Goal: Check status: Check status

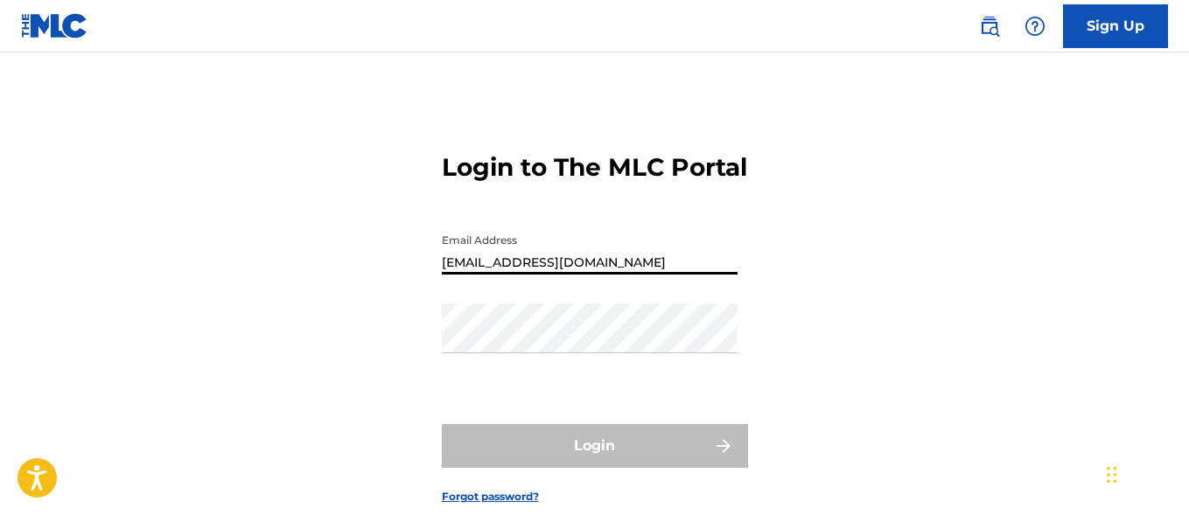
type input "[EMAIL_ADDRESS][DOMAIN_NAME]"
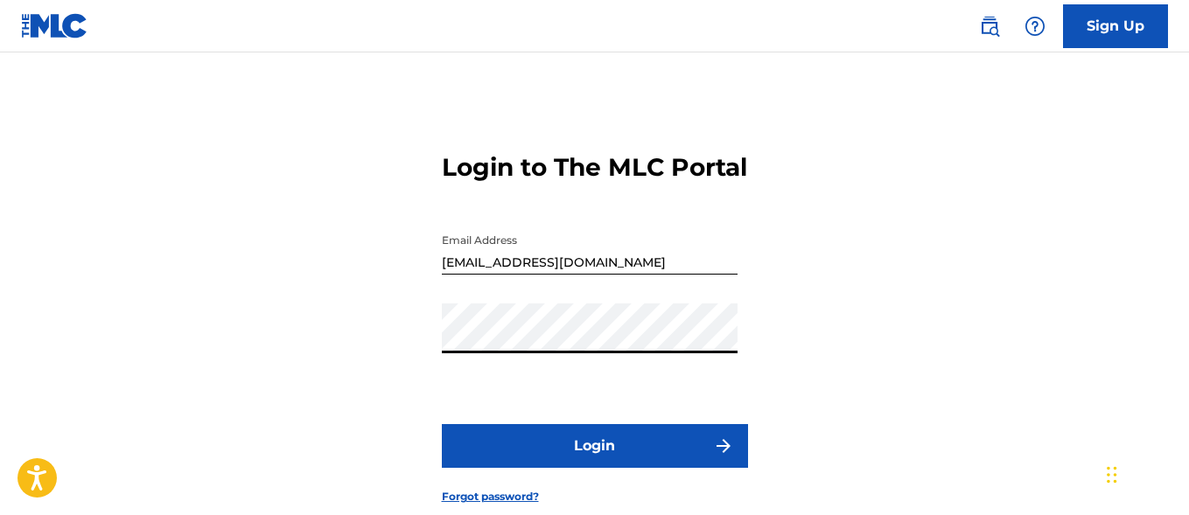
click at [594, 468] on button "Login" at bounding box center [595, 446] width 306 height 44
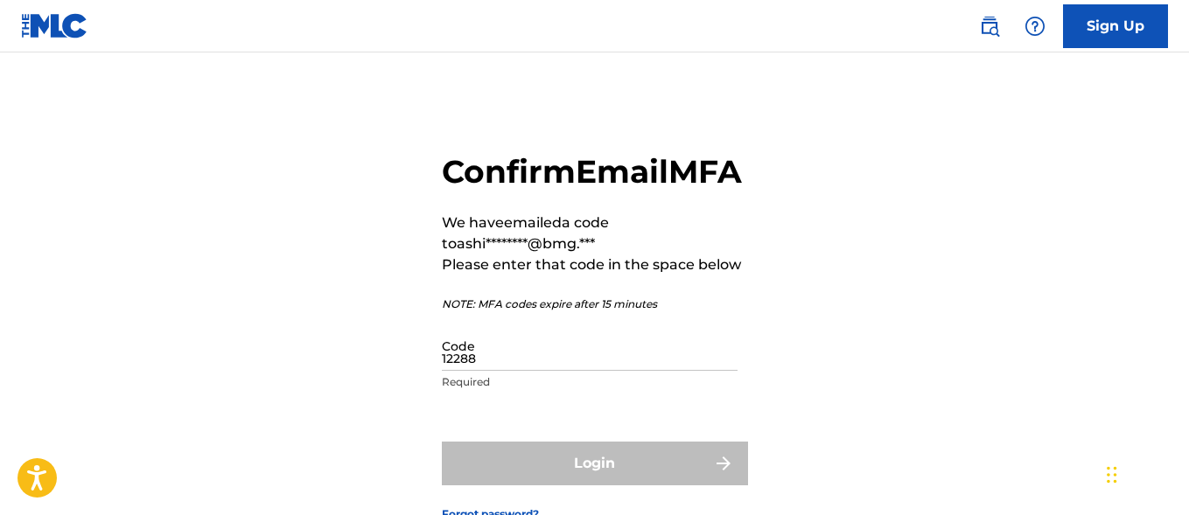
type input "122882"
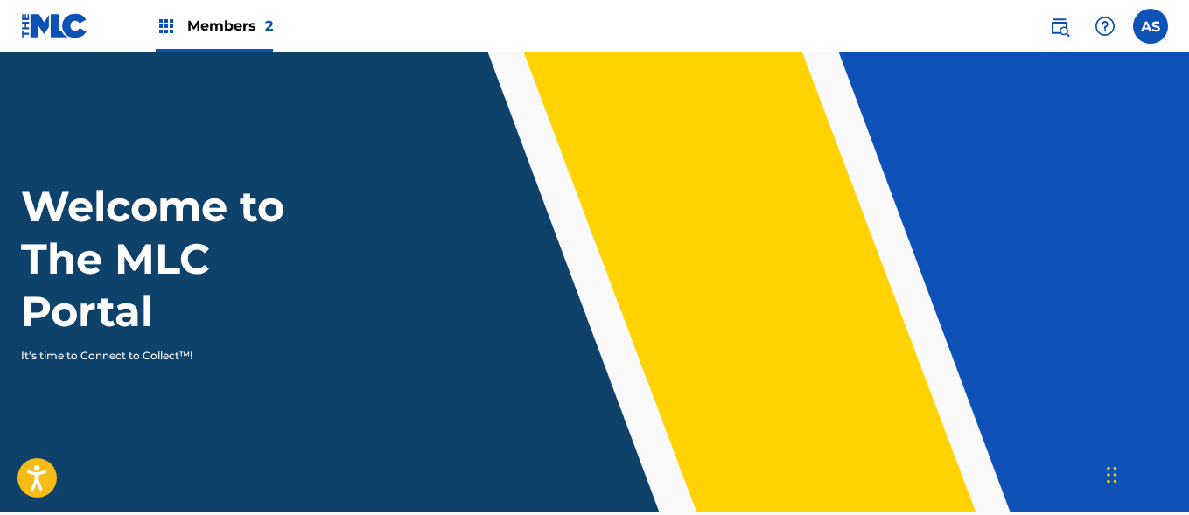
click at [166, 26] on img at bounding box center [166, 26] width 21 height 21
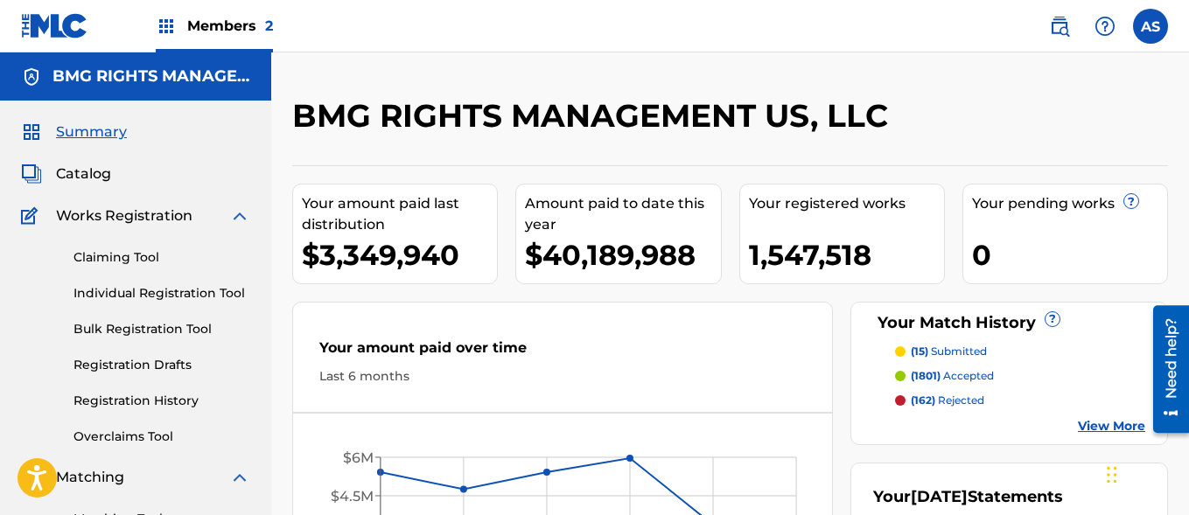
scroll to position [380, 0]
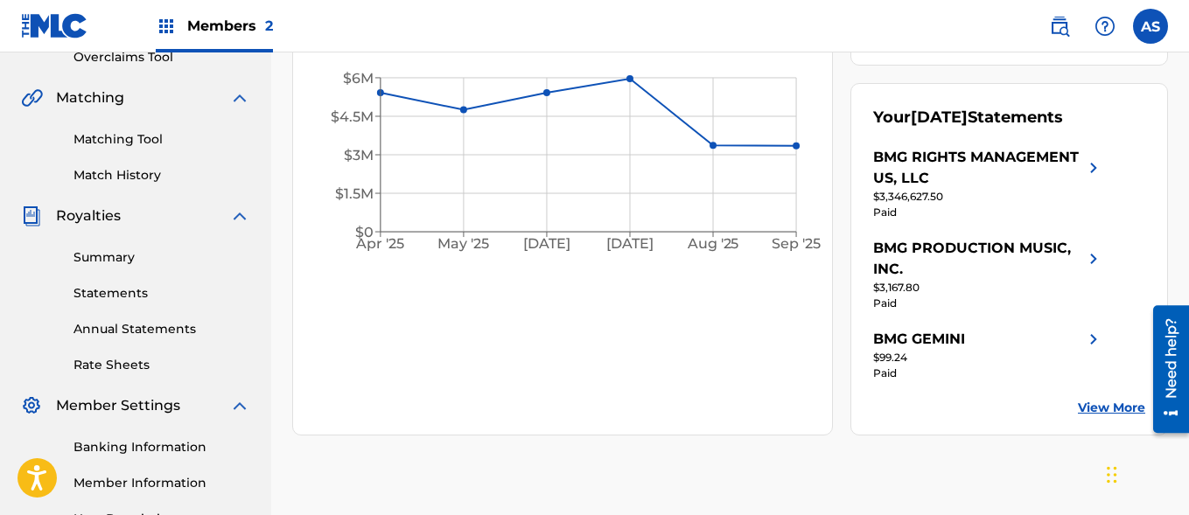
click at [162, 257] on link "Summary" at bounding box center [161, 257] width 177 height 18
